Goal: Find specific page/section: Find specific page/section

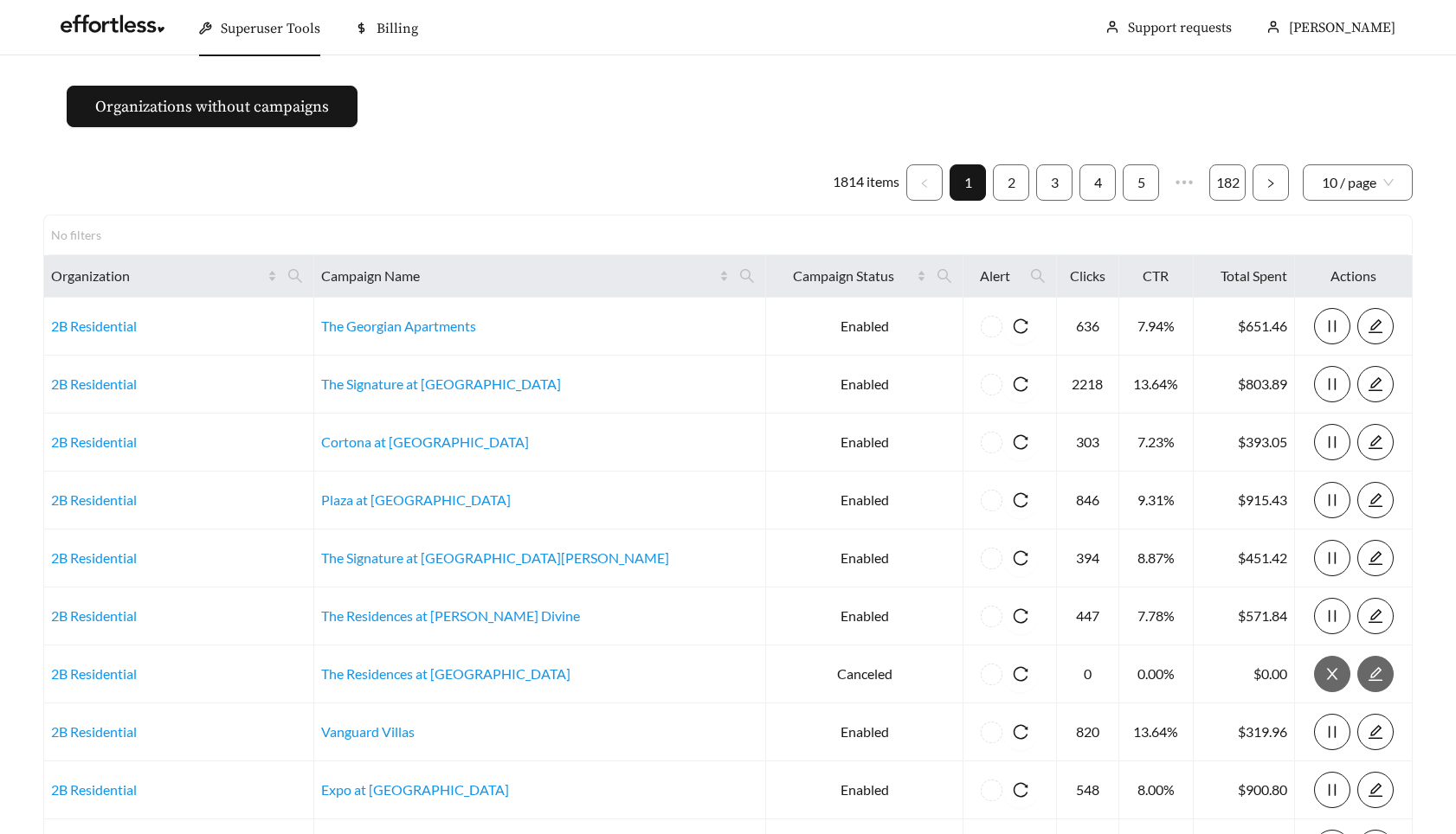
click at [477, 139] on main "Organizations without campaigns 1814 items 1 2 3 4 5 ••• 182 10 / page No filte…" at bounding box center [728, 514] width 1456 height 917
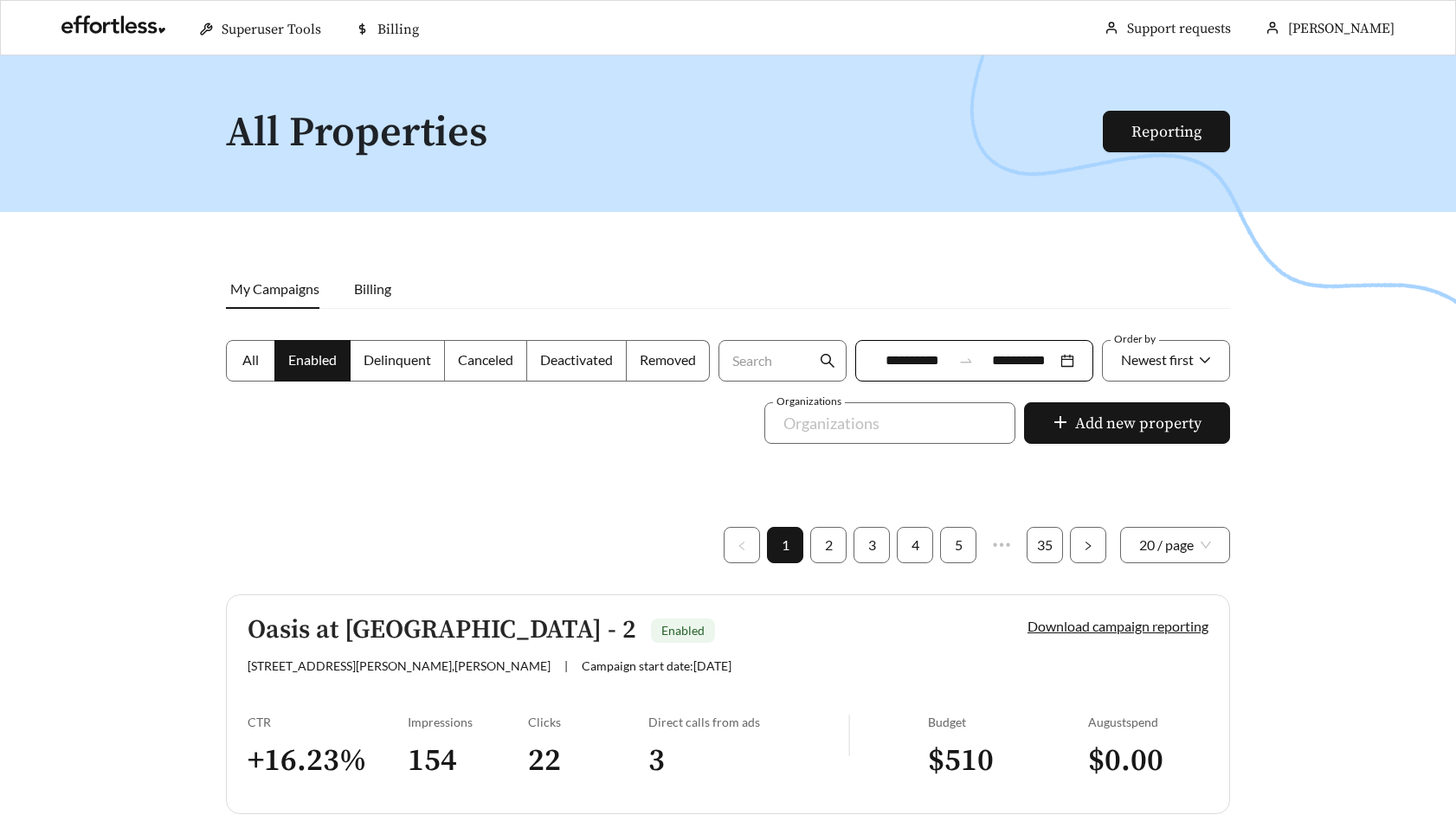
click at [440, 623] on h5 "Oasis at [GEOGRAPHIC_DATA] - 2" at bounding box center [442, 630] width 388 height 28
